Goal: Transaction & Acquisition: Purchase product/service

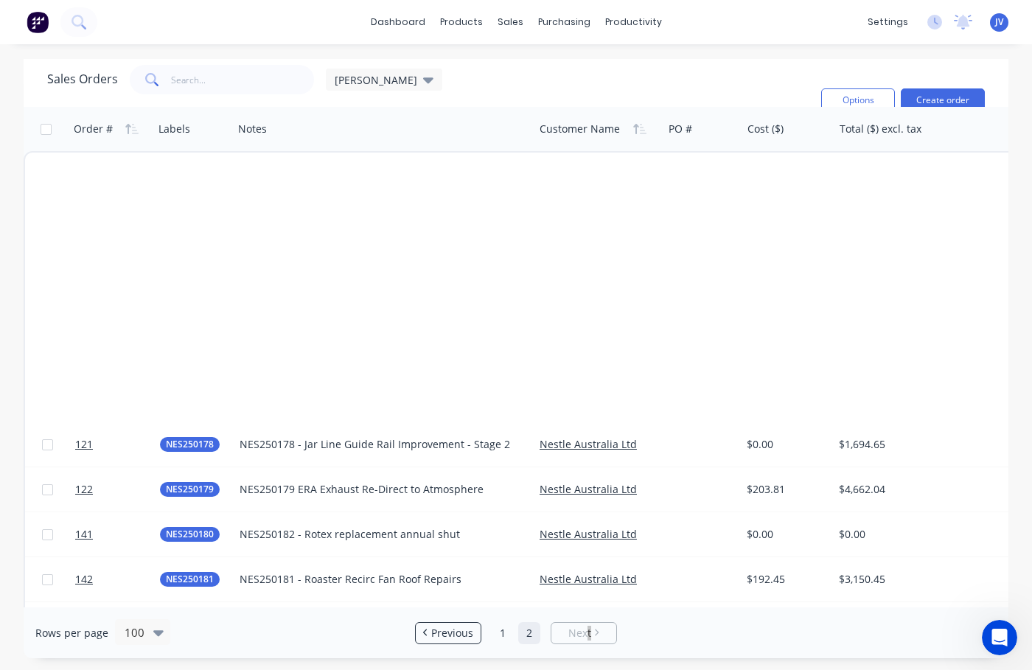
scroll to position [811, 0]
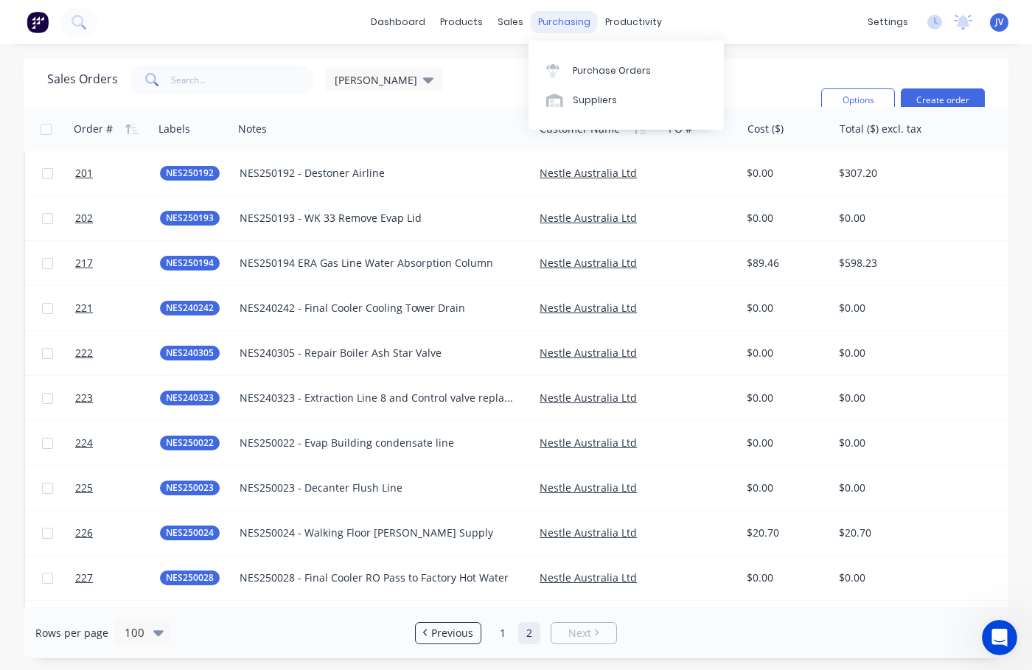
click at [566, 23] on div "purchasing" at bounding box center [564, 22] width 67 height 22
click at [599, 72] on div "Purchase Orders" at bounding box center [612, 70] width 78 height 13
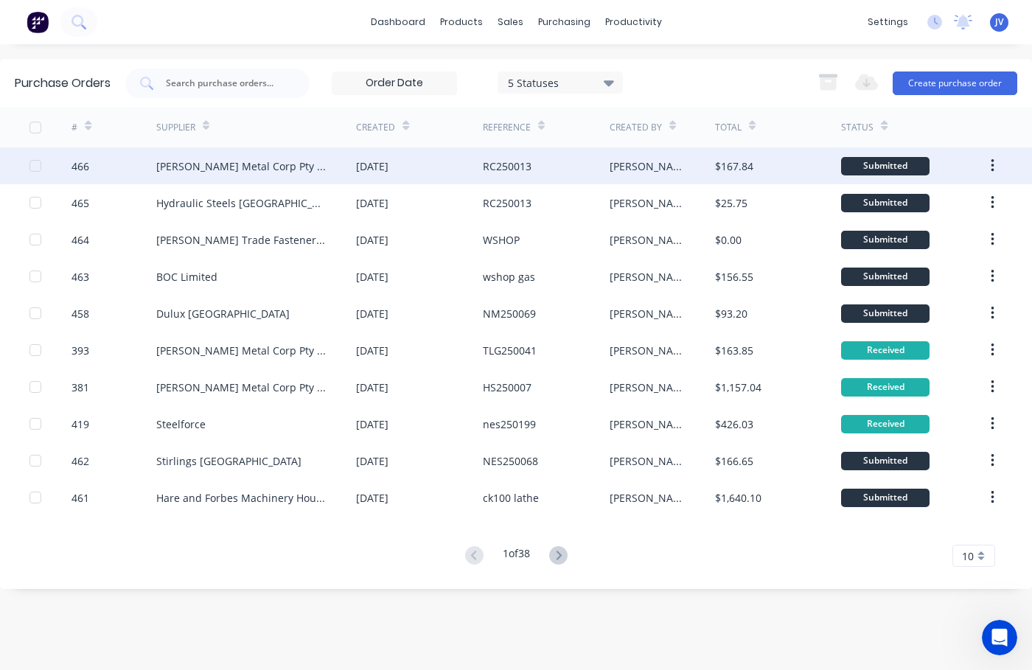
click at [76, 169] on div "466" at bounding box center [81, 166] width 18 height 15
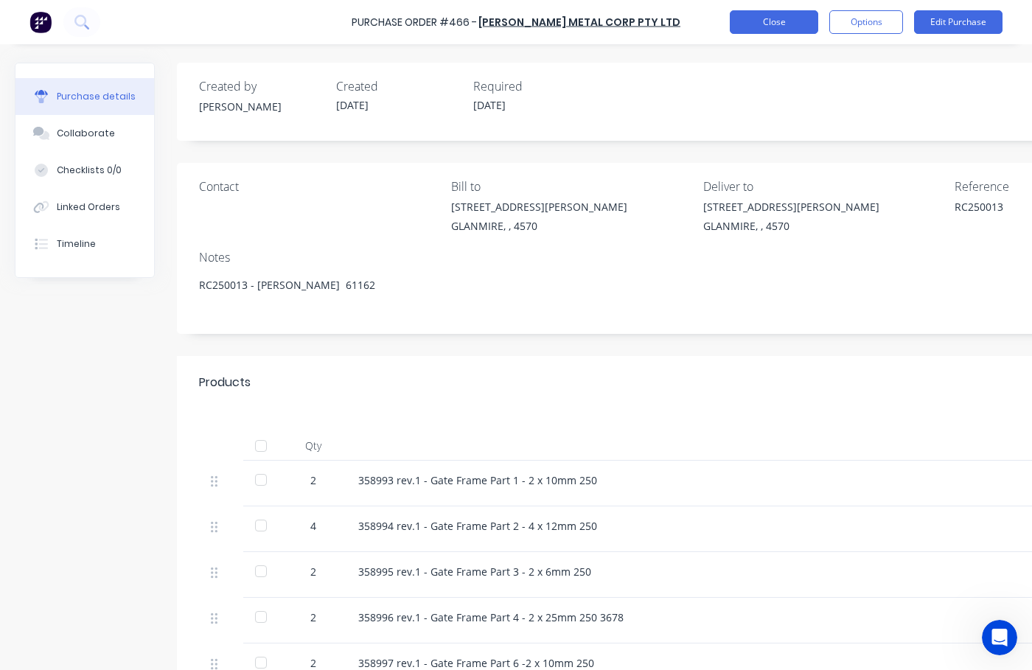
click at [786, 27] on button "Close" at bounding box center [774, 22] width 88 height 24
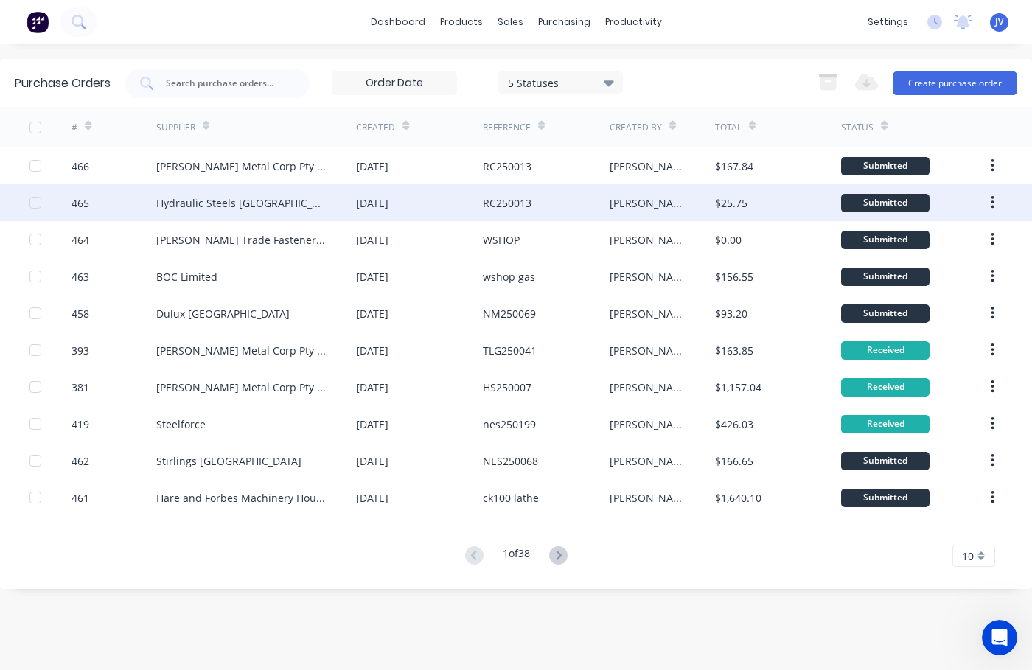
click at [75, 202] on div "465" at bounding box center [81, 202] width 18 height 15
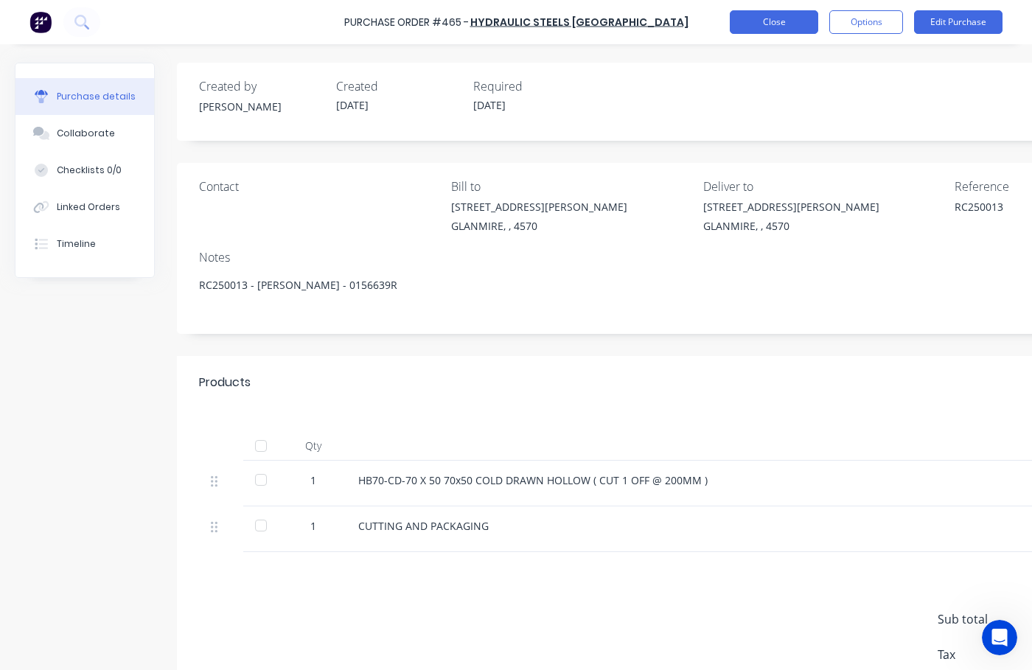
click at [776, 22] on button "Close" at bounding box center [774, 22] width 88 height 24
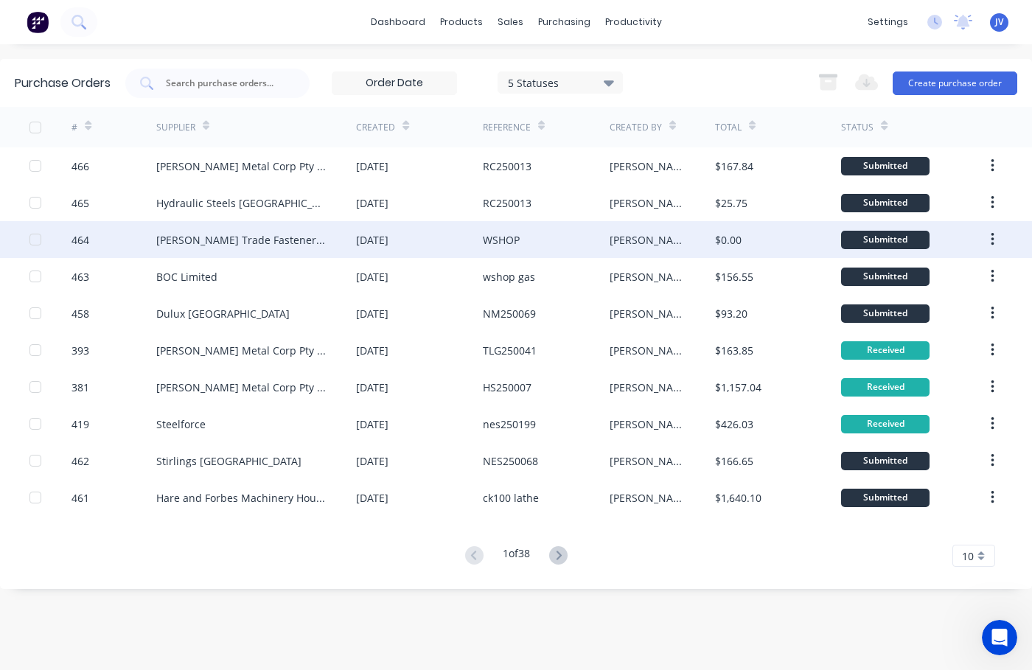
click at [80, 239] on div "464" at bounding box center [81, 239] width 18 height 15
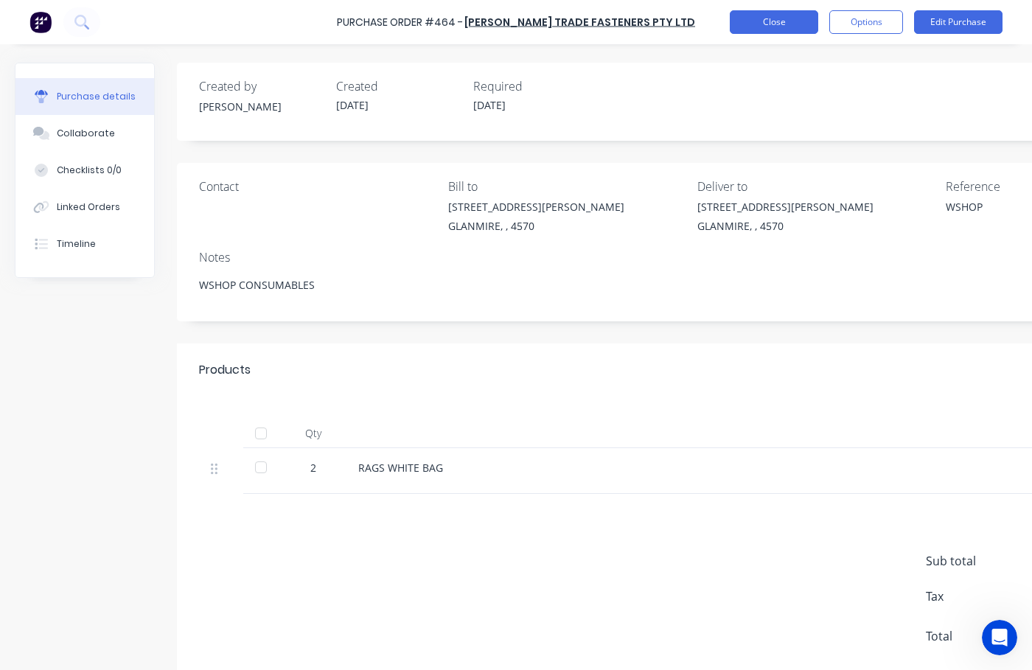
click at [770, 21] on button "Close" at bounding box center [774, 22] width 88 height 24
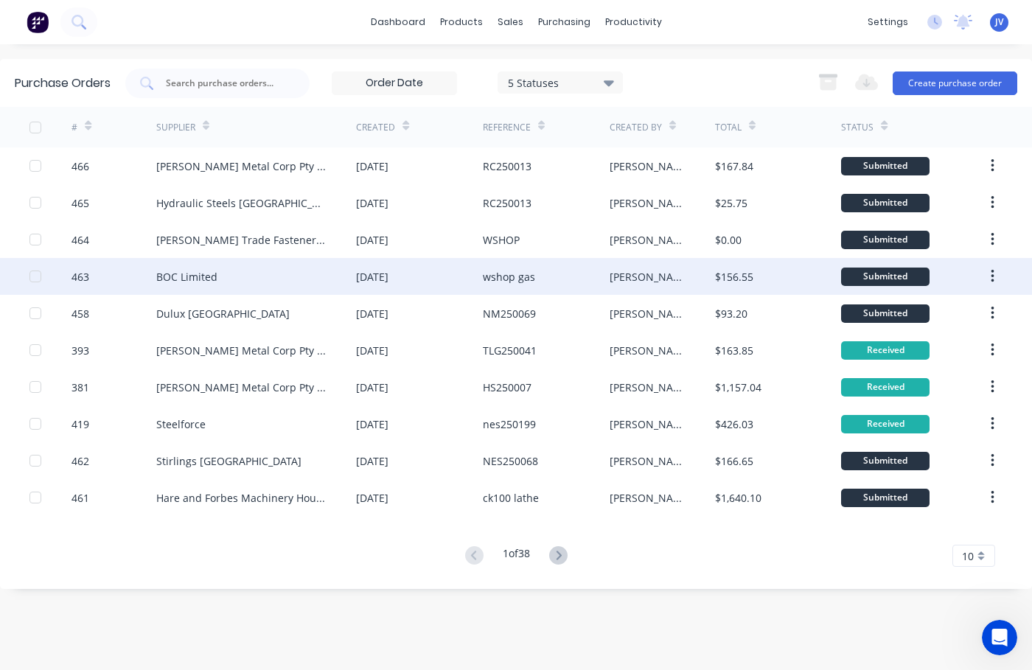
click at [75, 277] on div "463" at bounding box center [81, 276] width 18 height 15
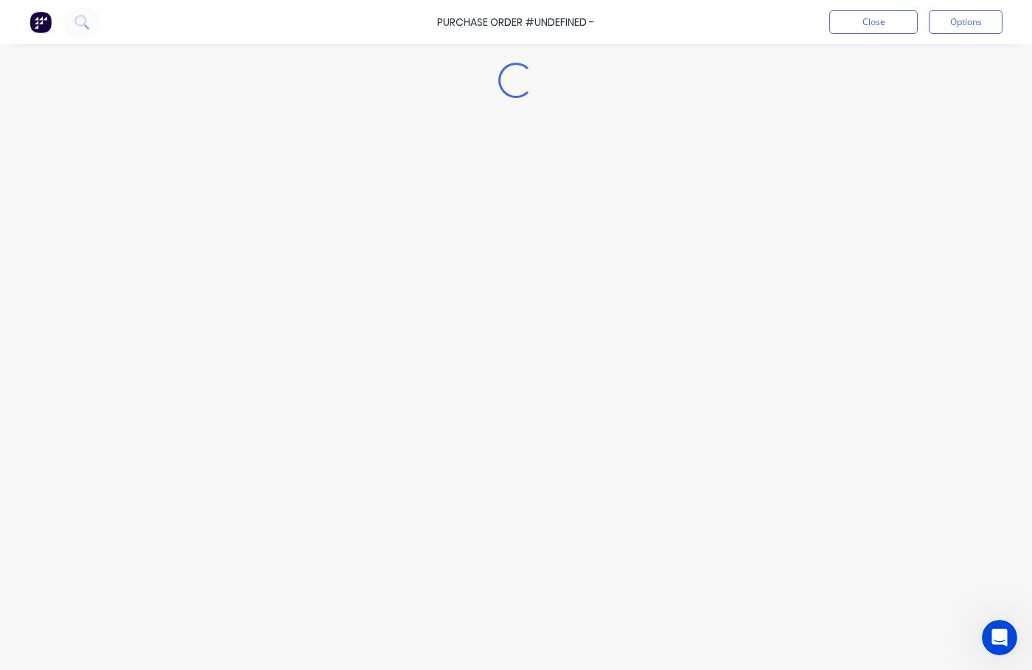
type textarea "x"
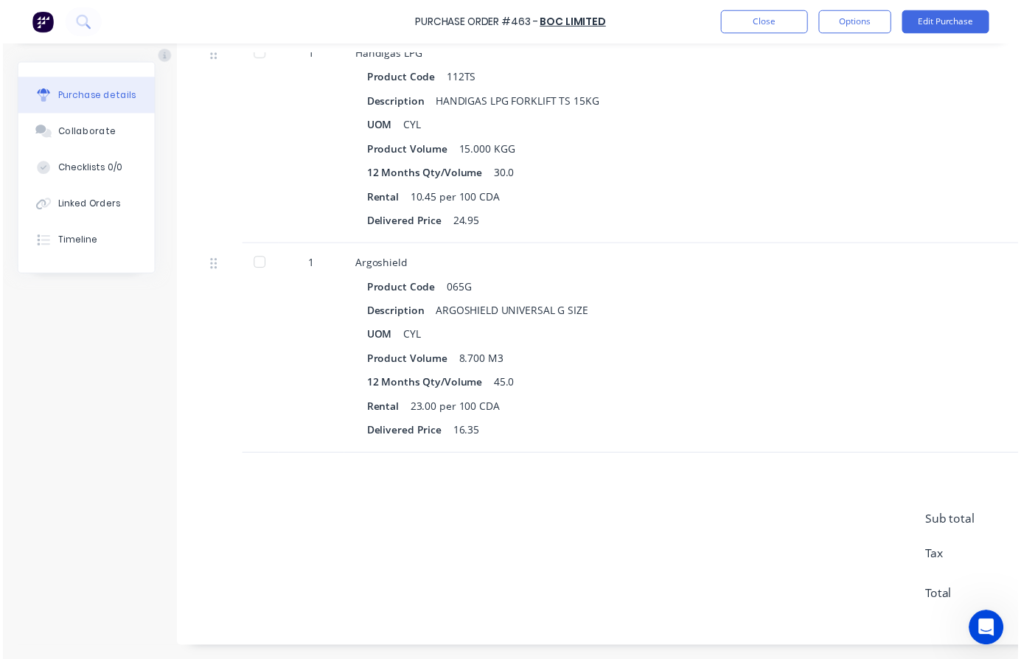
scroll to position [852, 0]
click at [777, 20] on button "Close" at bounding box center [774, 22] width 88 height 24
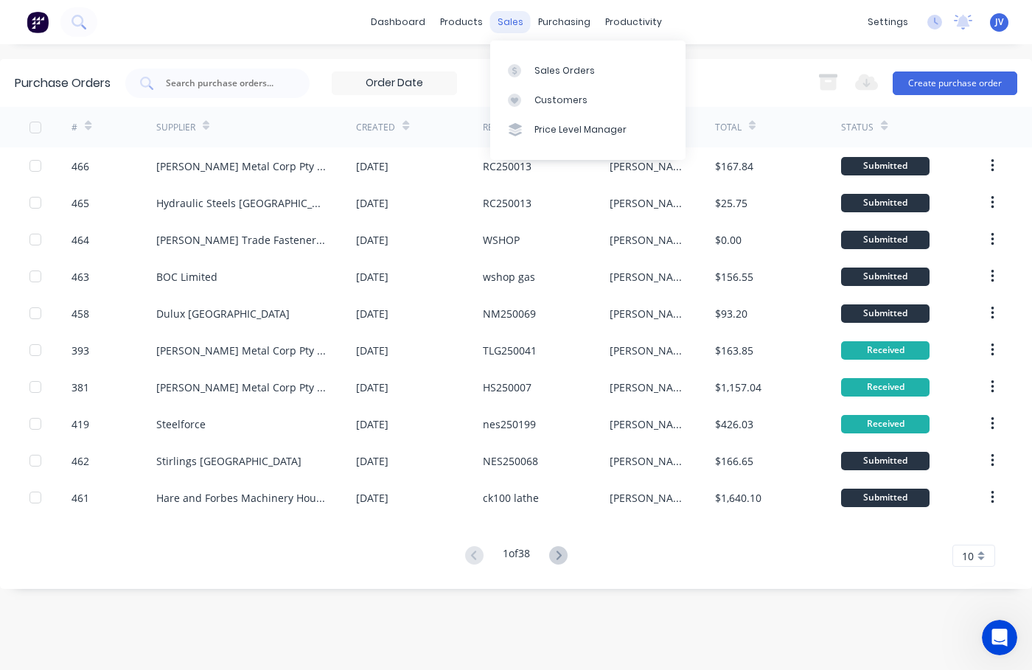
click at [512, 18] on div "sales" at bounding box center [510, 22] width 41 height 22
click at [551, 71] on div "Sales Orders" at bounding box center [565, 70] width 60 height 13
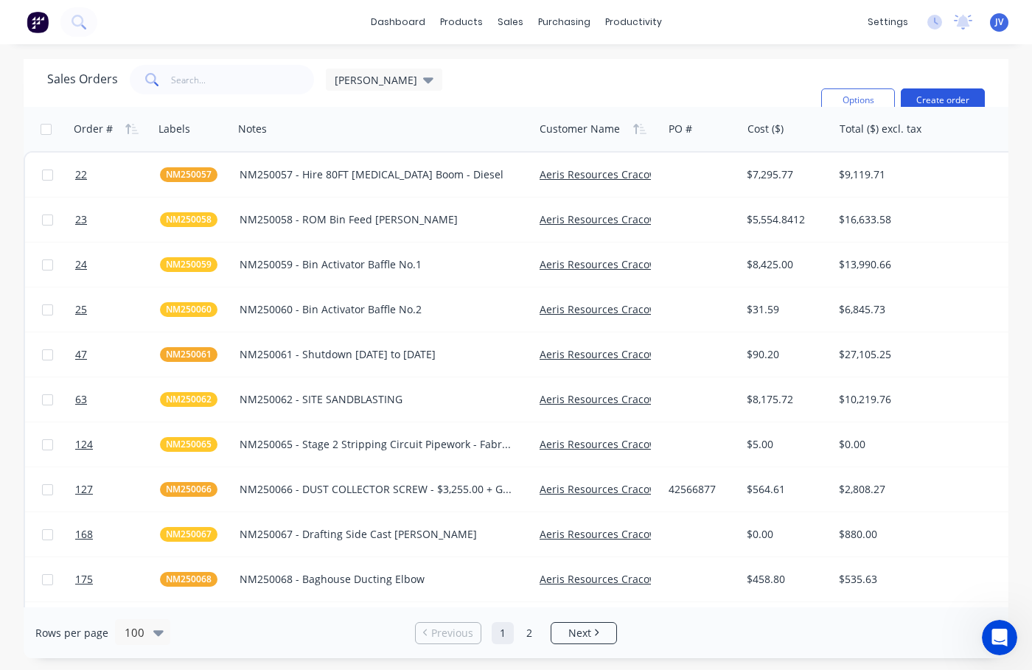
click at [942, 93] on button "Create order" at bounding box center [943, 100] width 84 height 24
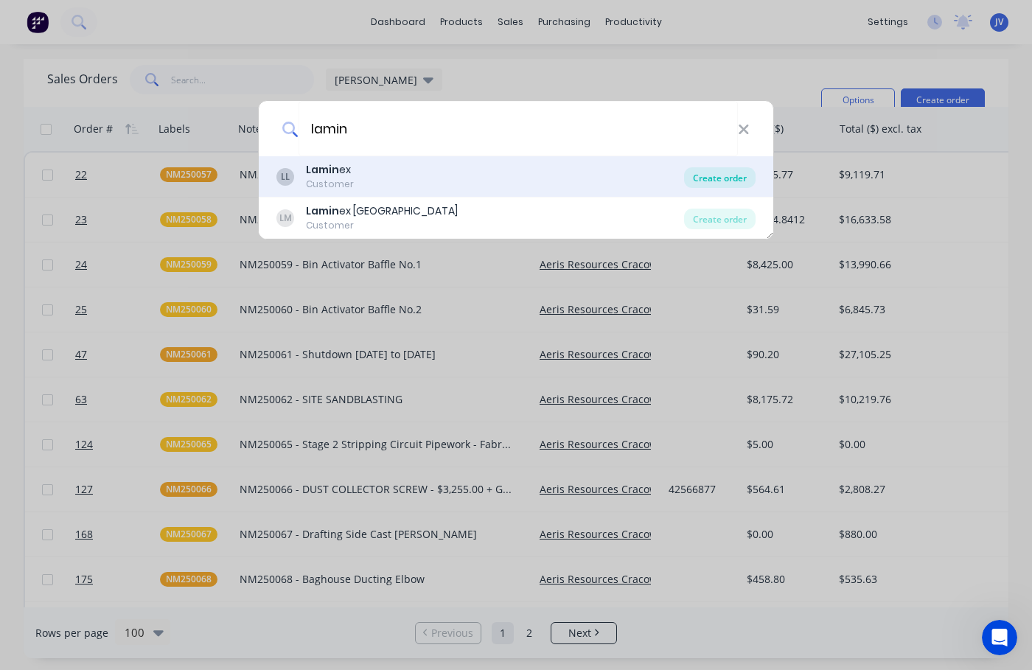
type input "lamin"
click at [700, 181] on div "Create order" at bounding box center [720, 177] width 72 height 21
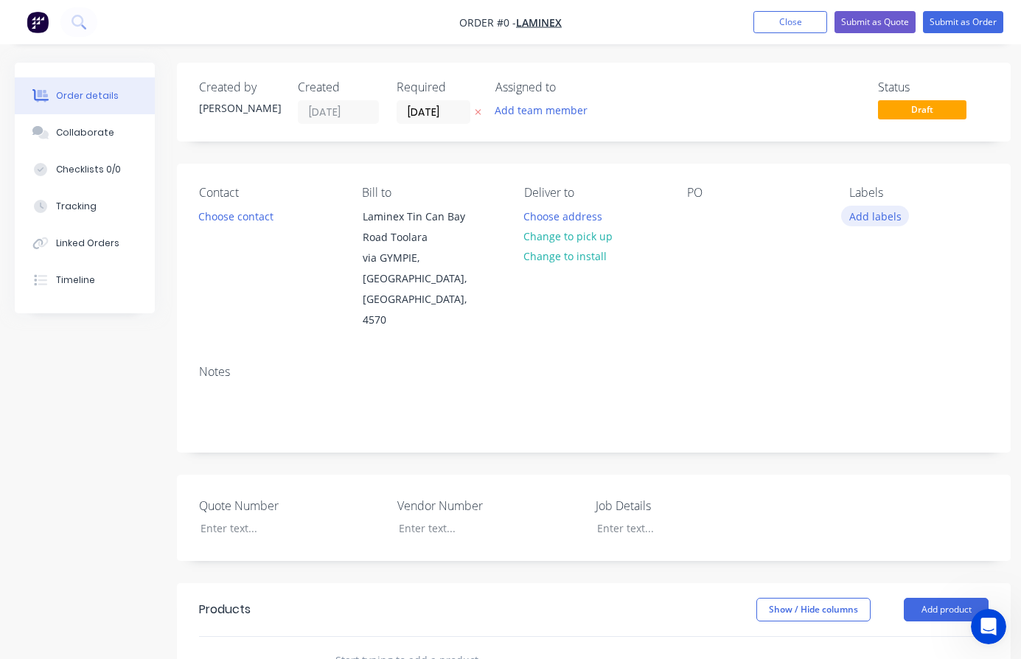
click at [858, 219] on button "Add labels" at bounding box center [875, 216] width 68 height 20
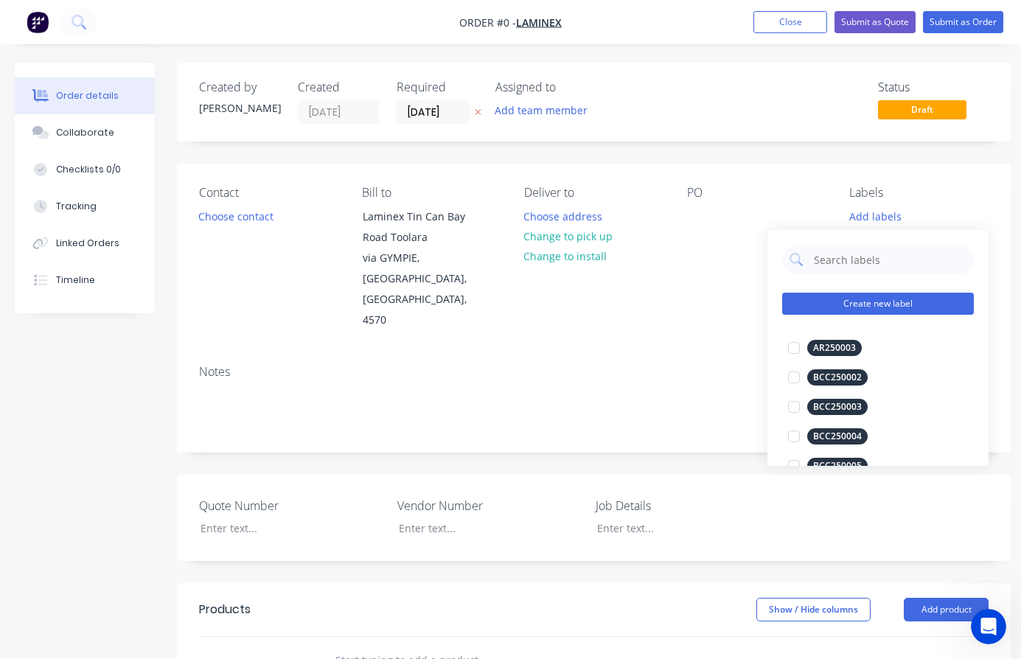
click at [843, 304] on button "Create new label" at bounding box center [878, 304] width 192 height 22
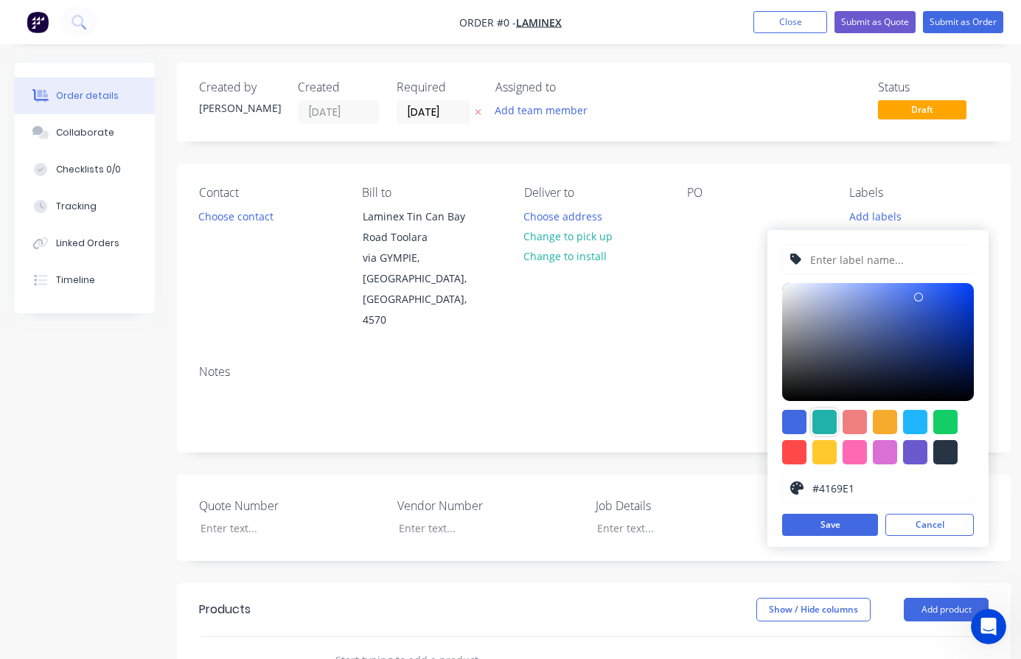
click at [823, 419] on div at bounding box center [825, 422] width 24 height 24
type input "#20B2AA"
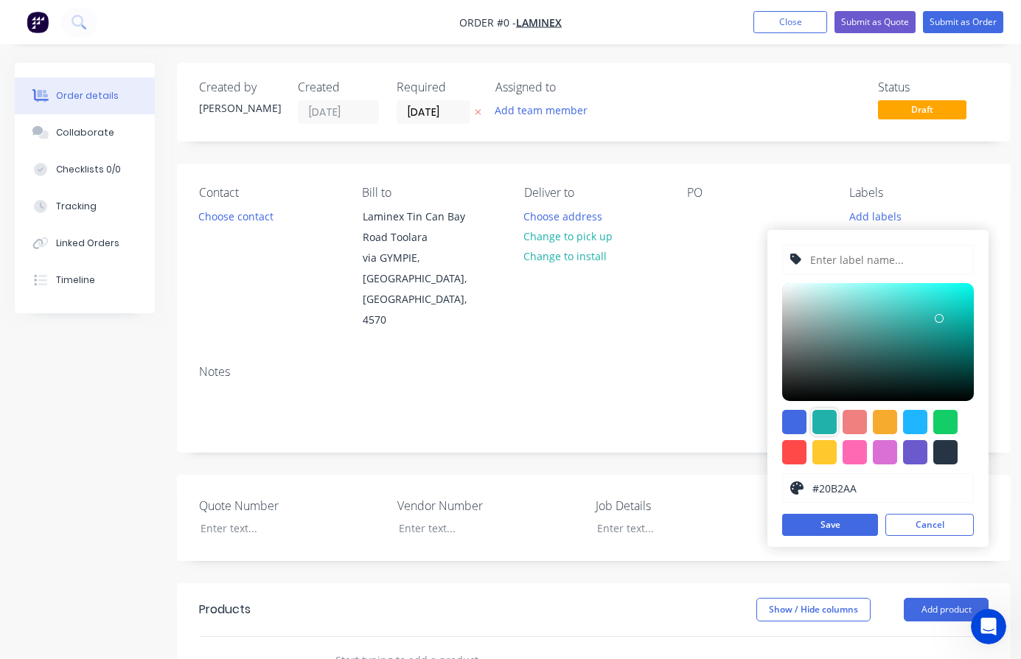
click at [877, 265] on input "text" at bounding box center [887, 260] width 157 height 28
type input "LAM250188"
click at [836, 526] on button "Save" at bounding box center [830, 525] width 96 height 22
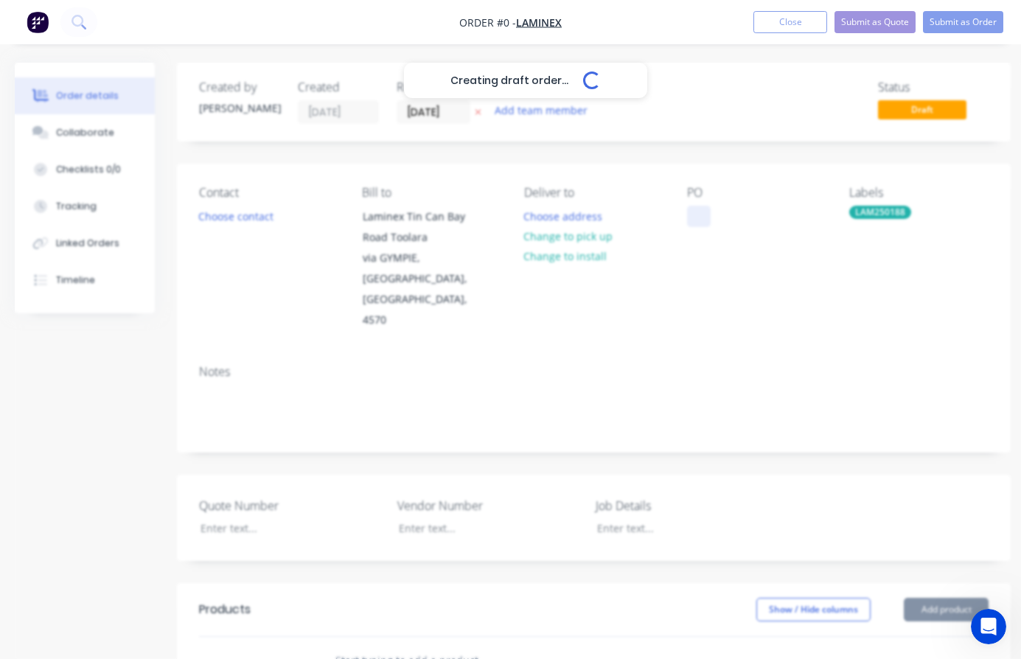
click at [690, 218] on div "Creating draft order... Loading... Order details Collaborate Checklists 0/0 Tra…" at bounding box center [513, 562] width 1026 height 999
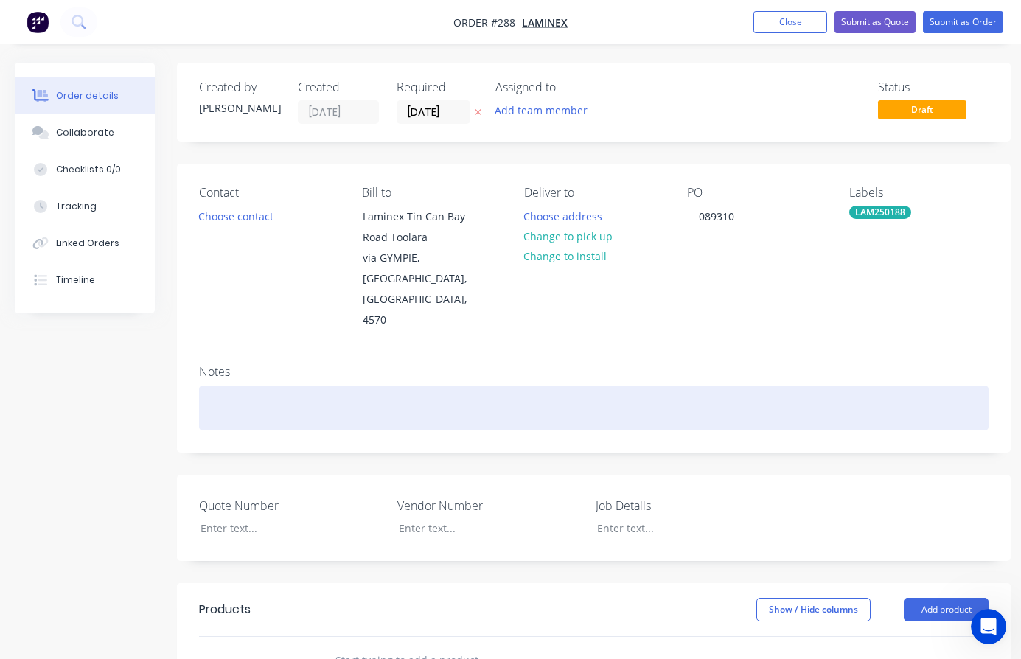
click at [208, 386] on div at bounding box center [594, 408] width 790 height 45
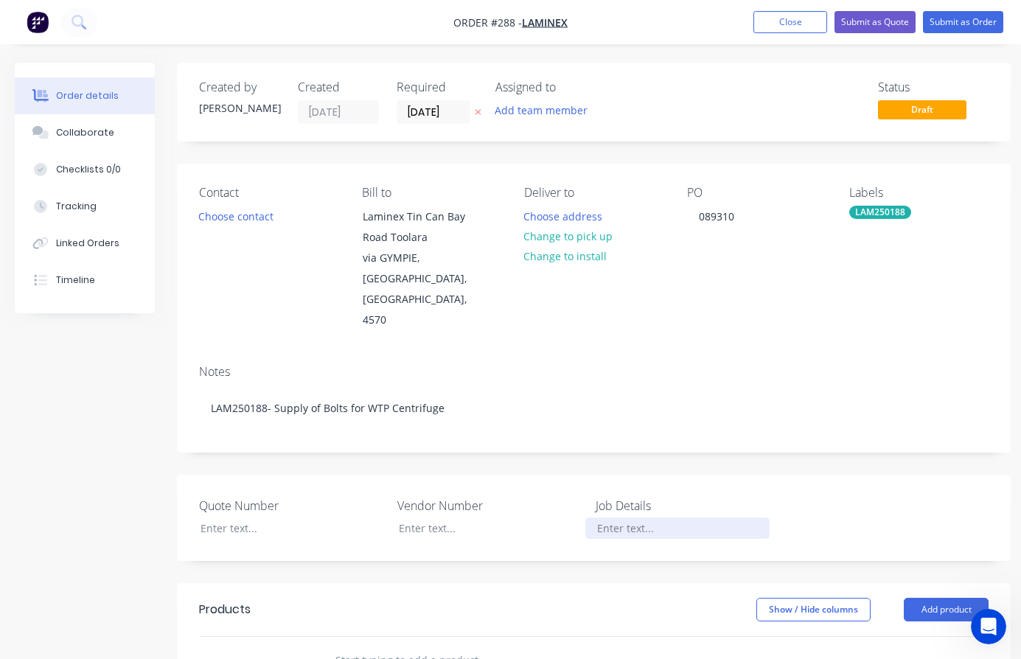
click at [611, 518] on div at bounding box center [678, 528] width 184 height 21
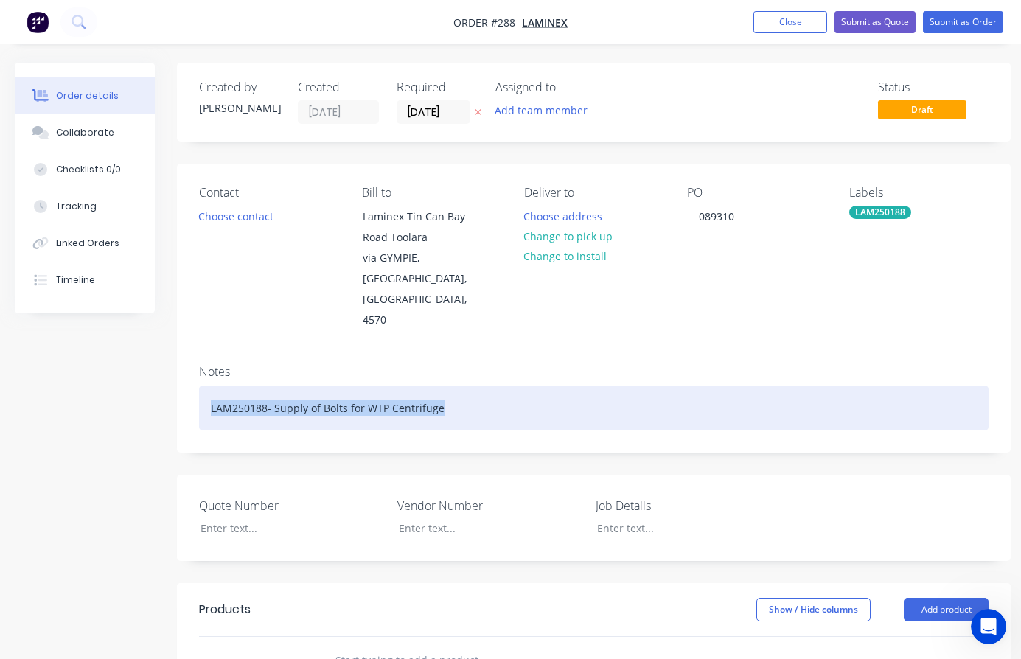
drag, startPoint x: 447, startPoint y: 364, endPoint x: 209, endPoint y: 368, distance: 237.5
click at [209, 386] on div "LAM250188- Supply of Bolts for WTP Centrifuge" at bounding box center [594, 408] width 790 height 45
copy div "LAM250188- Supply of Bolts for WTP Centrifuge"
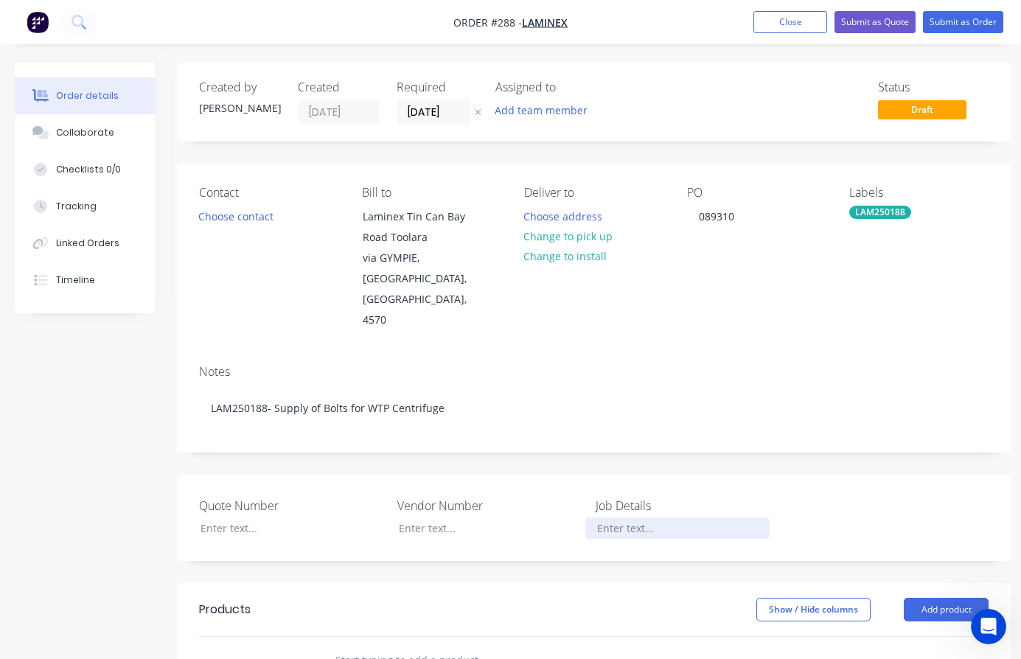
paste div
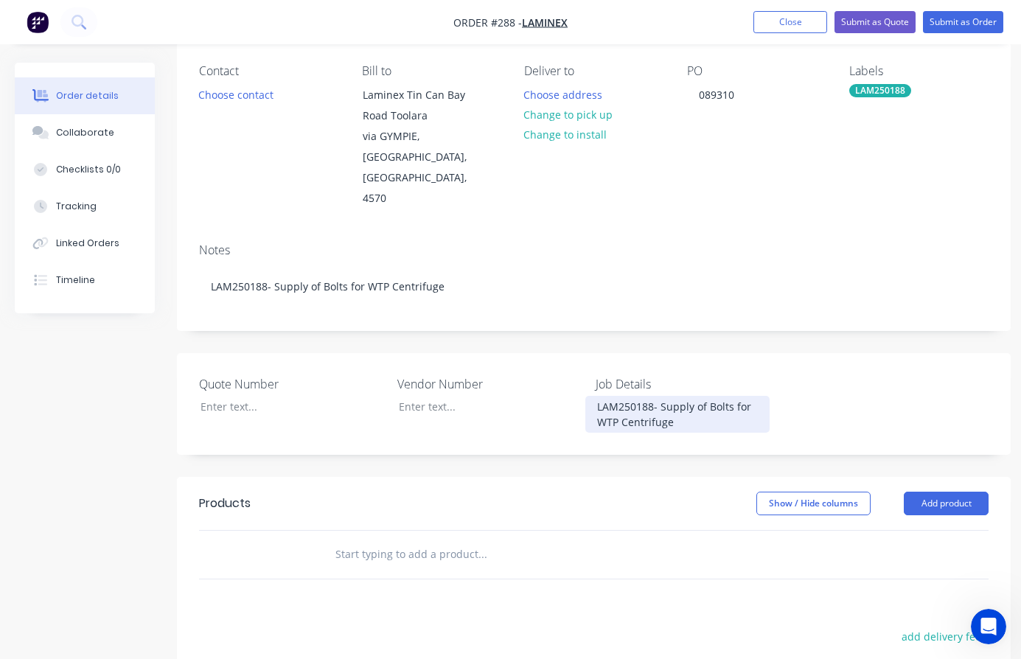
scroll to position [147, 0]
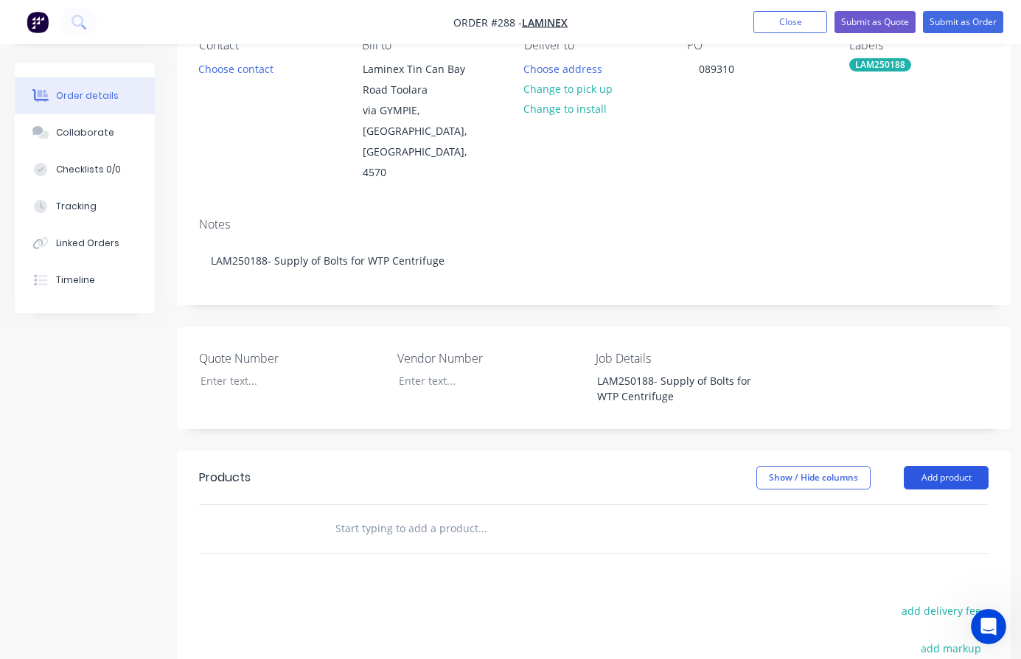
click at [942, 466] on button "Add product" at bounding box center [946, 478] width 85 height 24
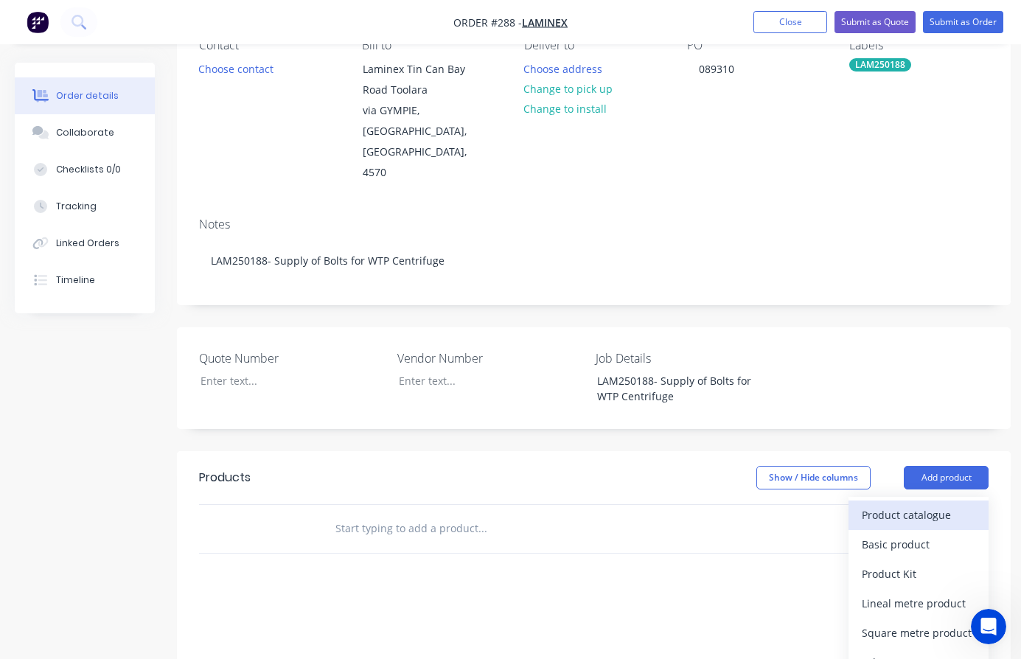
click at [885, 504] on div "Product catalogue" at bounding box center [919, 514] width 114 height 21
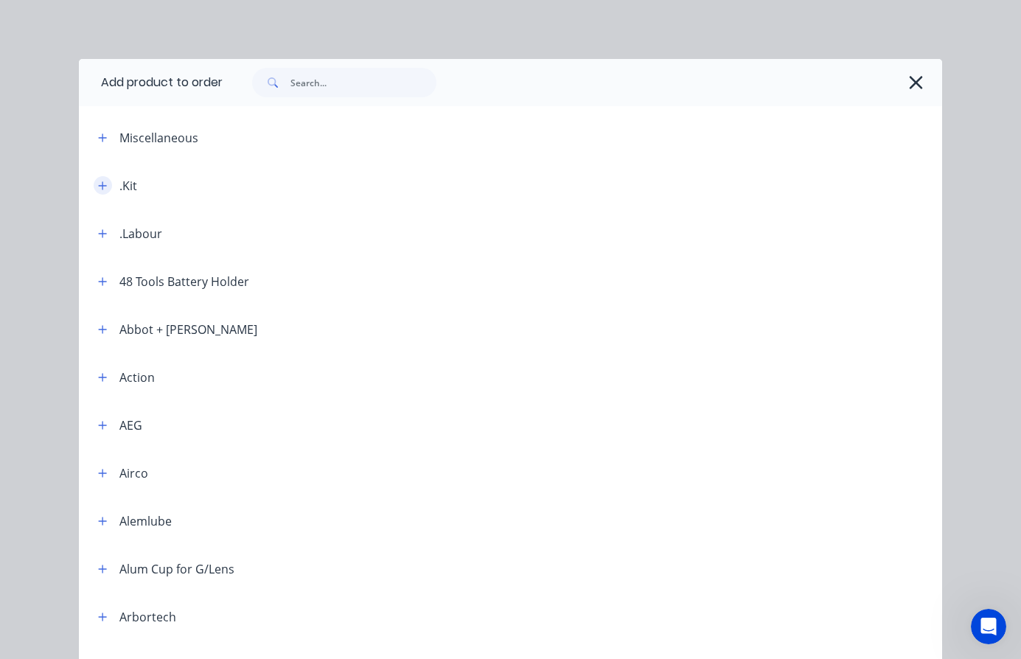
click at [99, 188] on icon "button" at bounding box center [103, 185] width 8 height 8
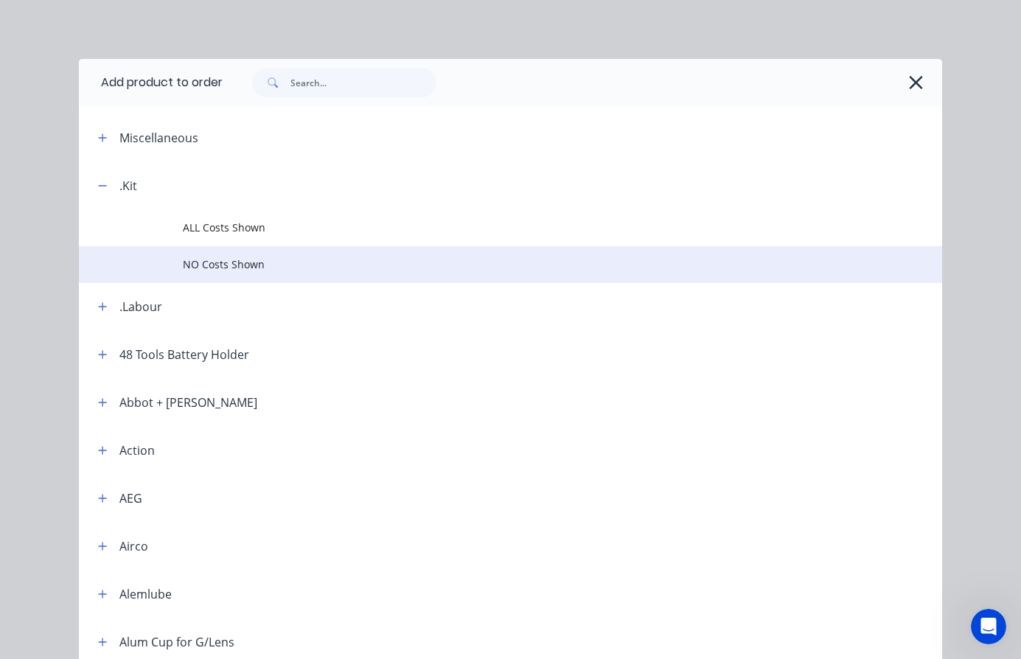
click at [209, 262] on span "NO Costs Shown" at bounding box center [487, 264] width 608 height 15
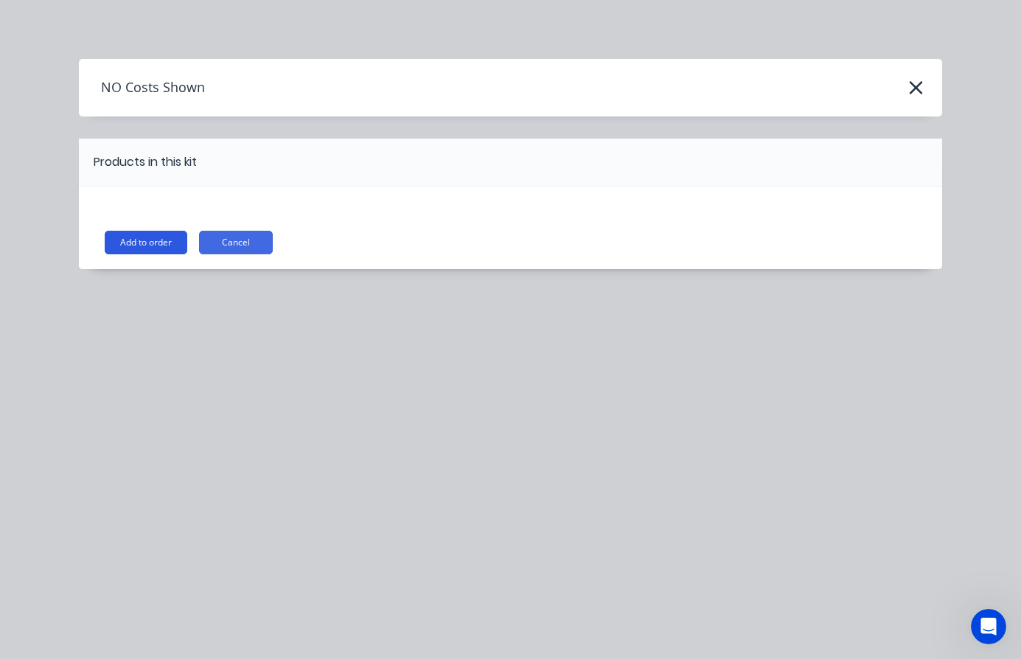
click at [150, 235] on button "Add to order" at bounding box center [146, 243] width 83 height 24
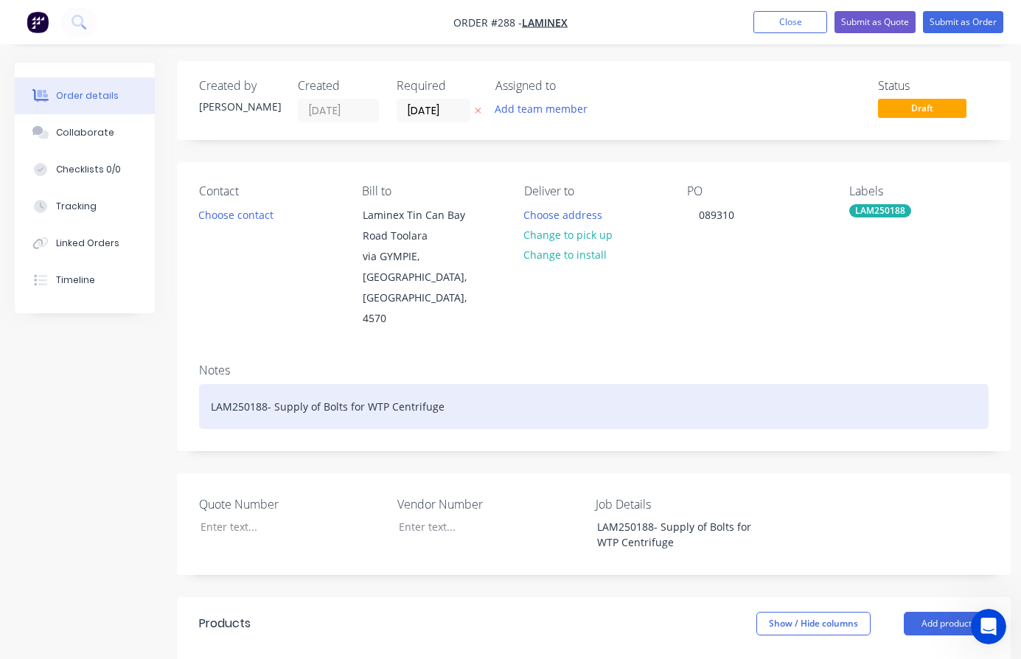
scroll to position [0, 0]
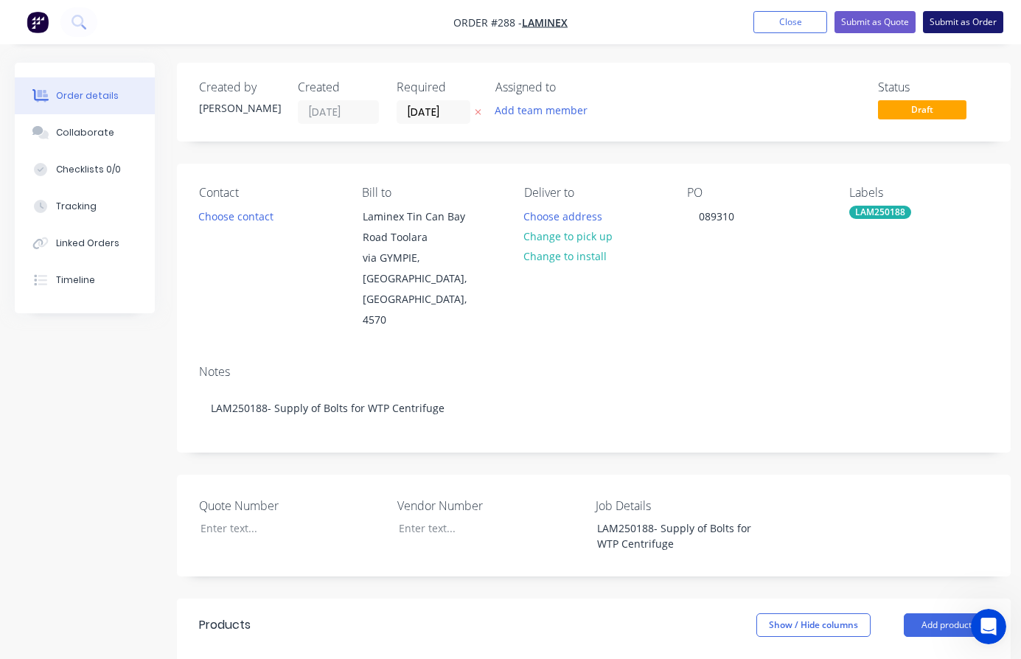
click at [962, 21] on button "Submit as Order" at bounding box center [963, 22] width 80 height 22
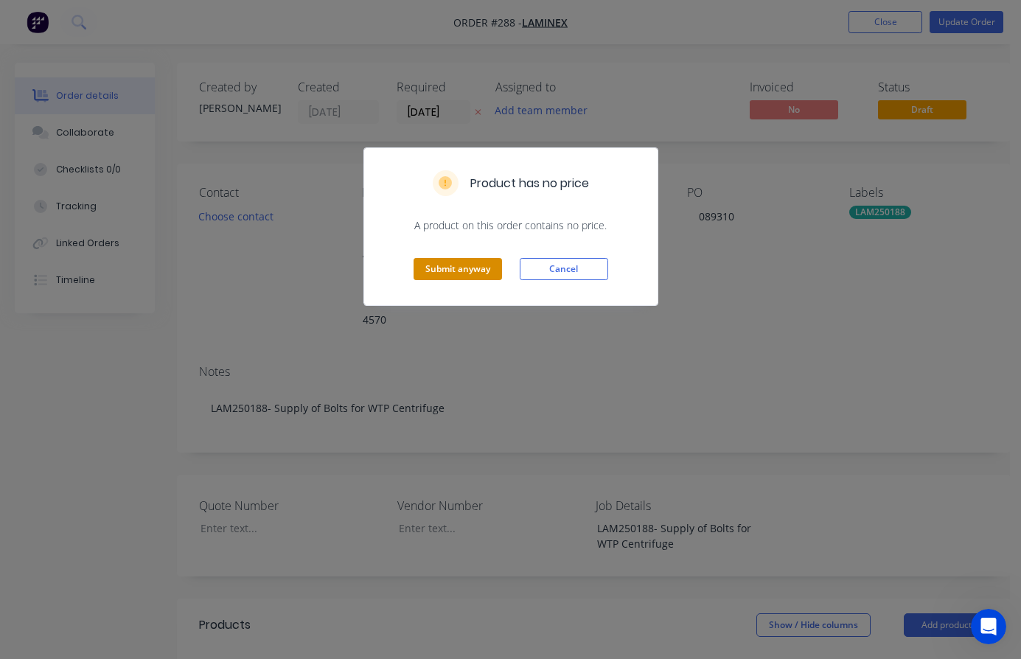
click at [470, 269] on button "Submit anyway" at bounding box center [458, 269] width 88 height 22
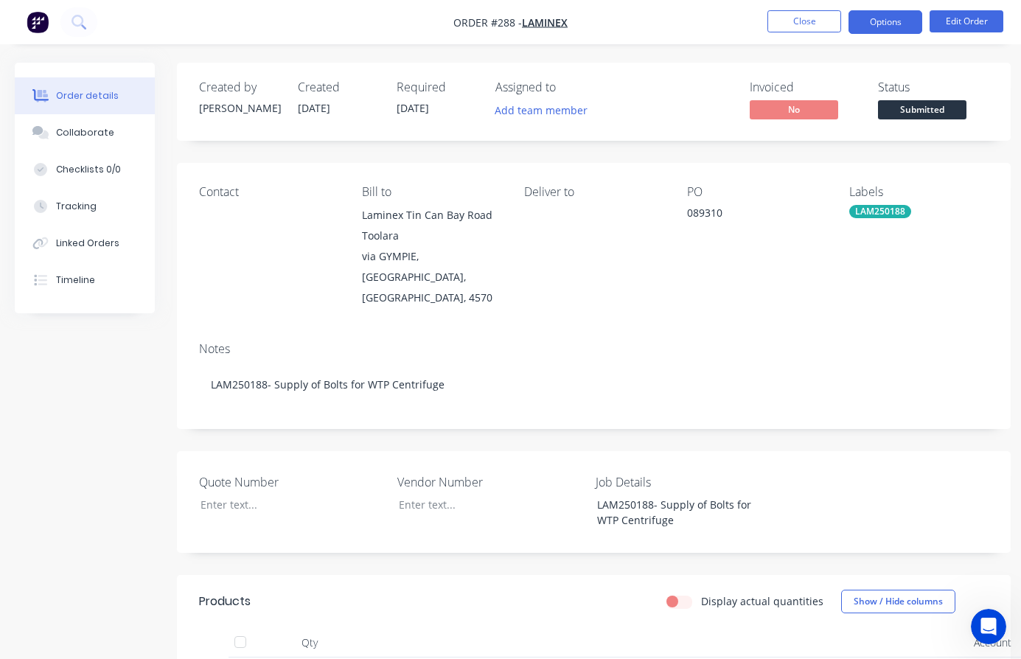
click at [897, 19] on button "Options" at bounding box center [886, 22] width 74 height 24
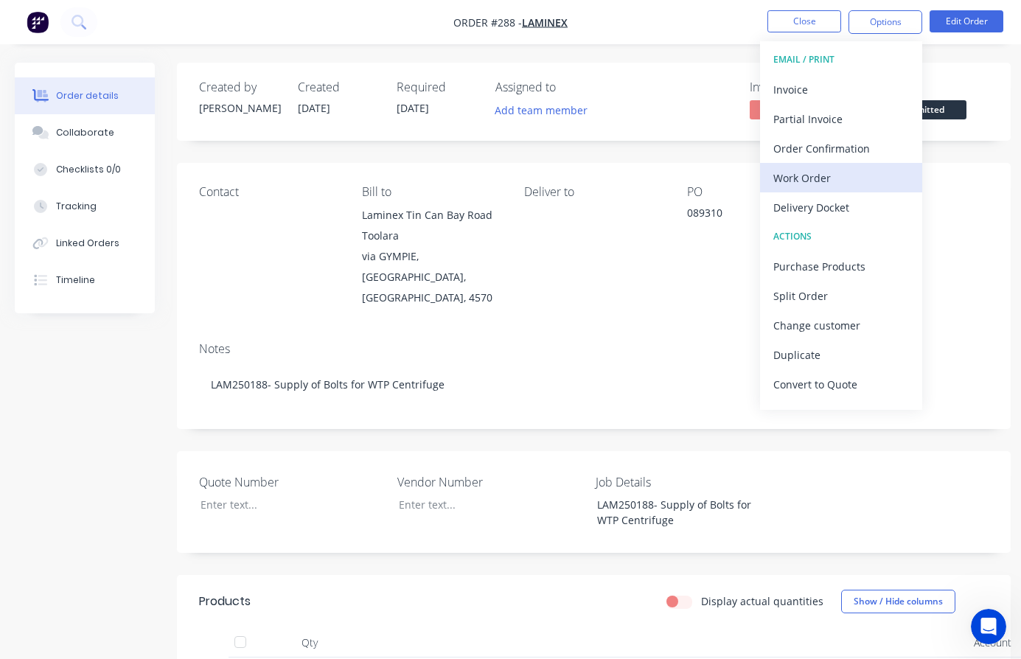
click at [813, 175] on div "Work Order" at bounding box center [842, 177] width 136 height 21
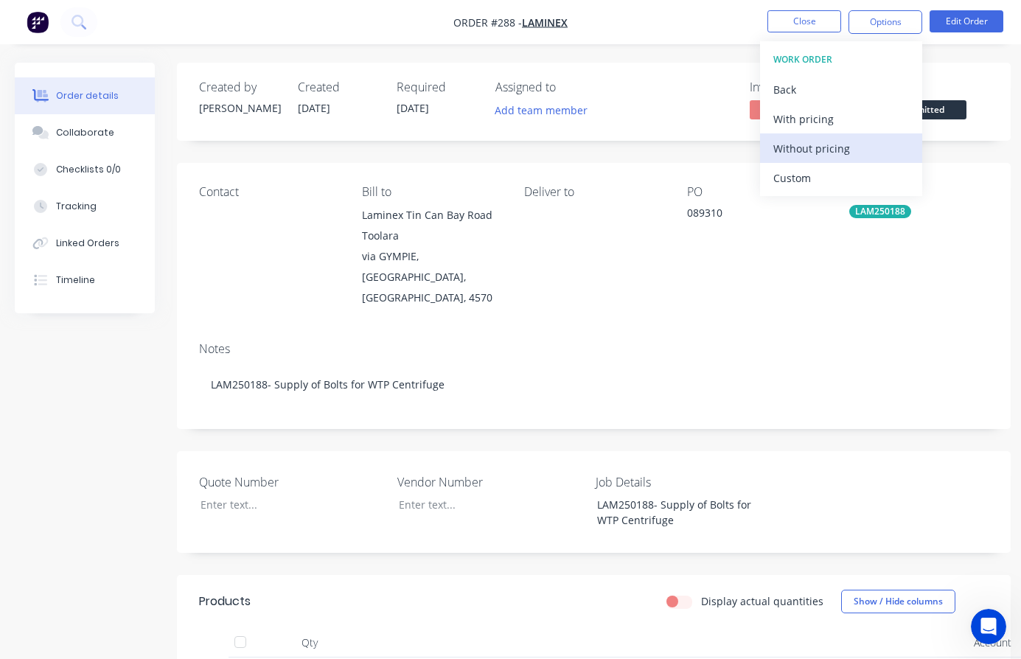
click at [822, 147] on div "Without pricing" at bounding box center [842, 148] width 136 height 21
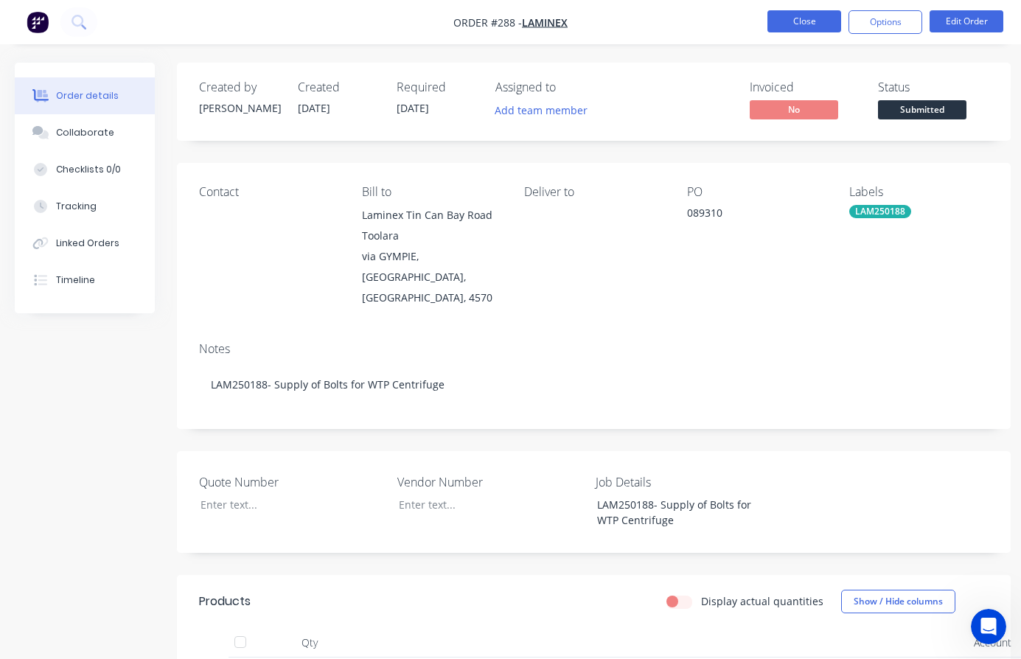
click at [801, 20] on button "Close" at bounding box center [805, 21] width 74 height 22
